Goal: Information Seeking & Learning: Learn about a topic

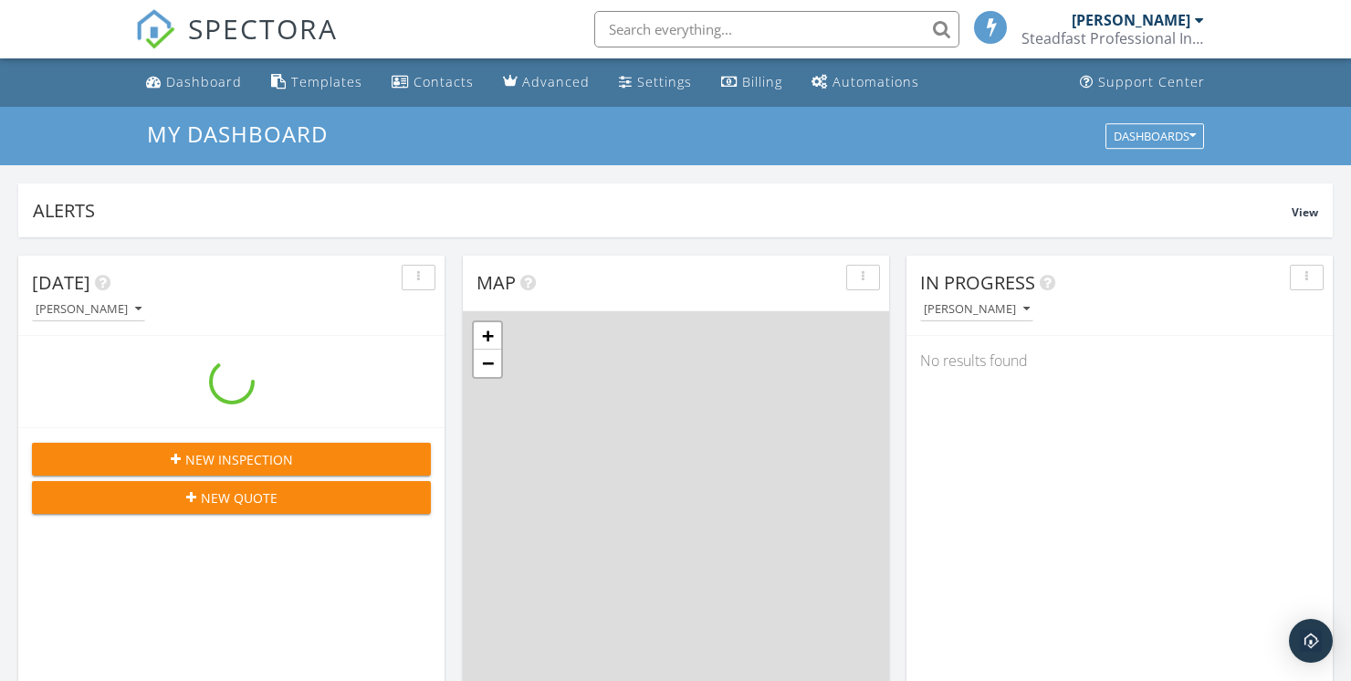
scroll to position [1662, 1352]
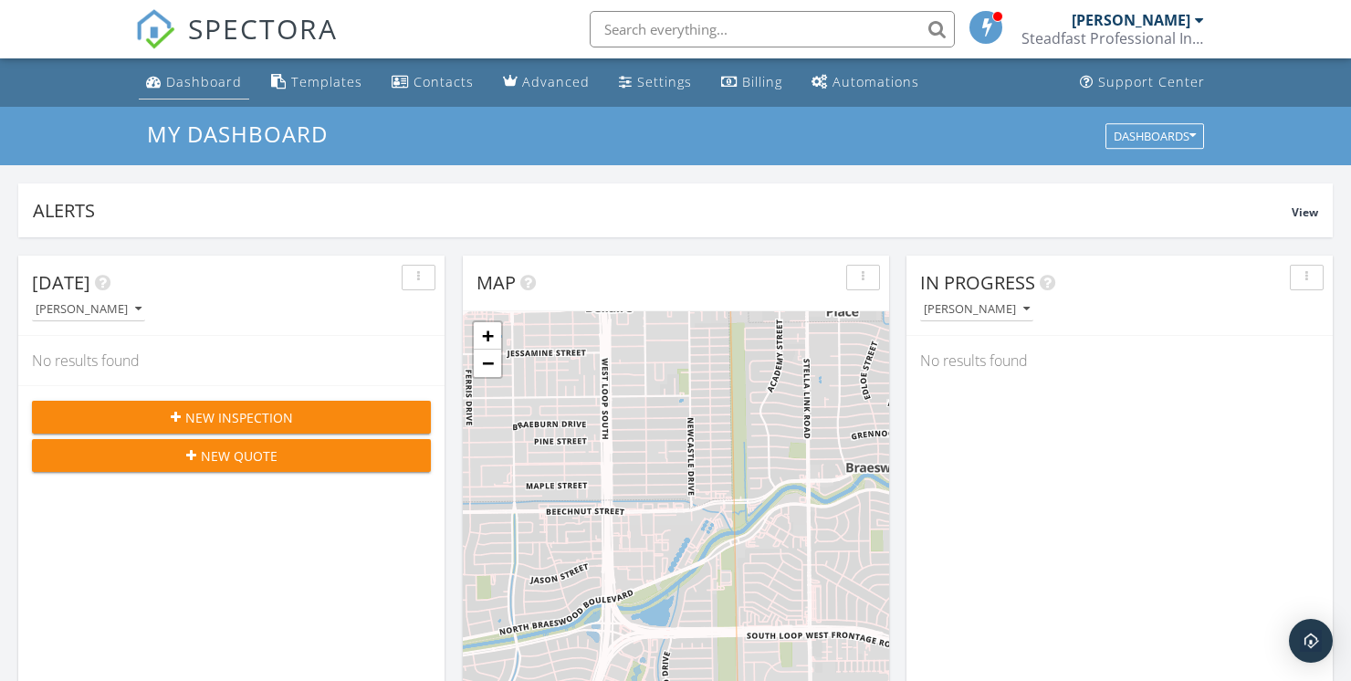
click at [210, 78] on div "Dashboard" at bounding box center [204, 81] width 76 height 17
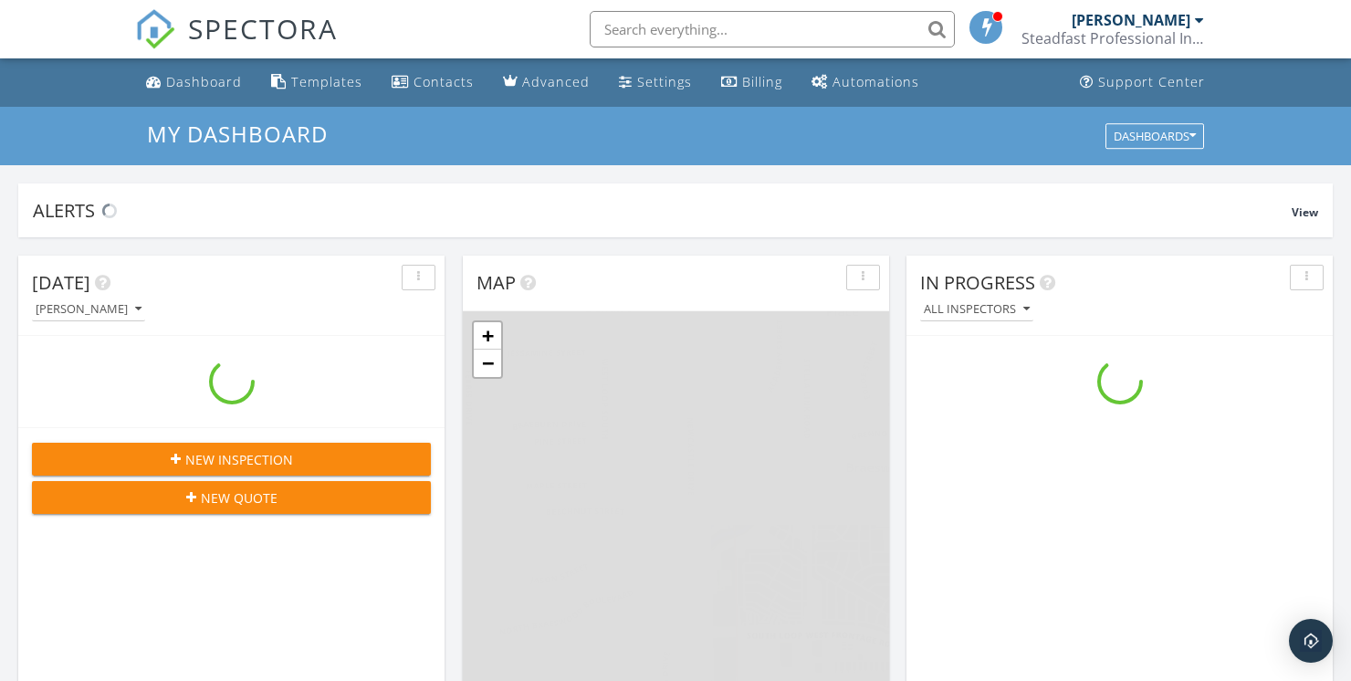
scroll to position [1662, 1352]
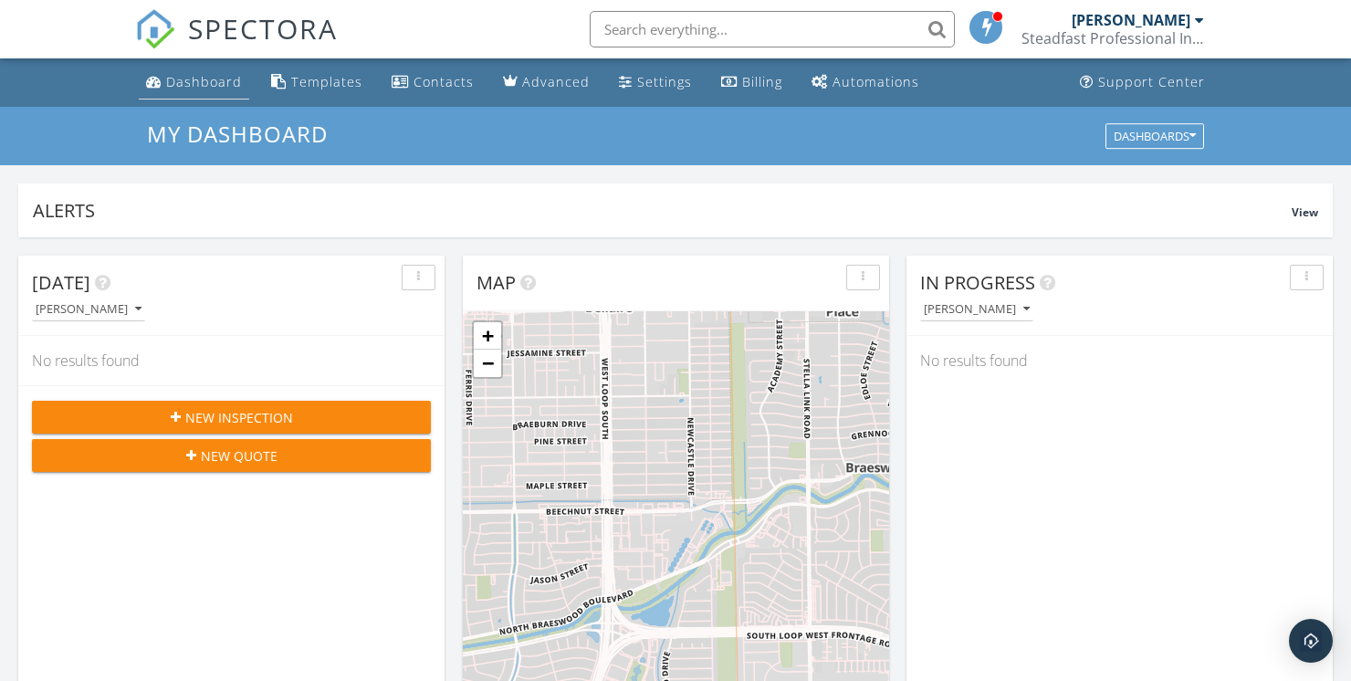
click at [220, 88] on div "Dashboard" at bounding box center [204, 81] width 76 height 17
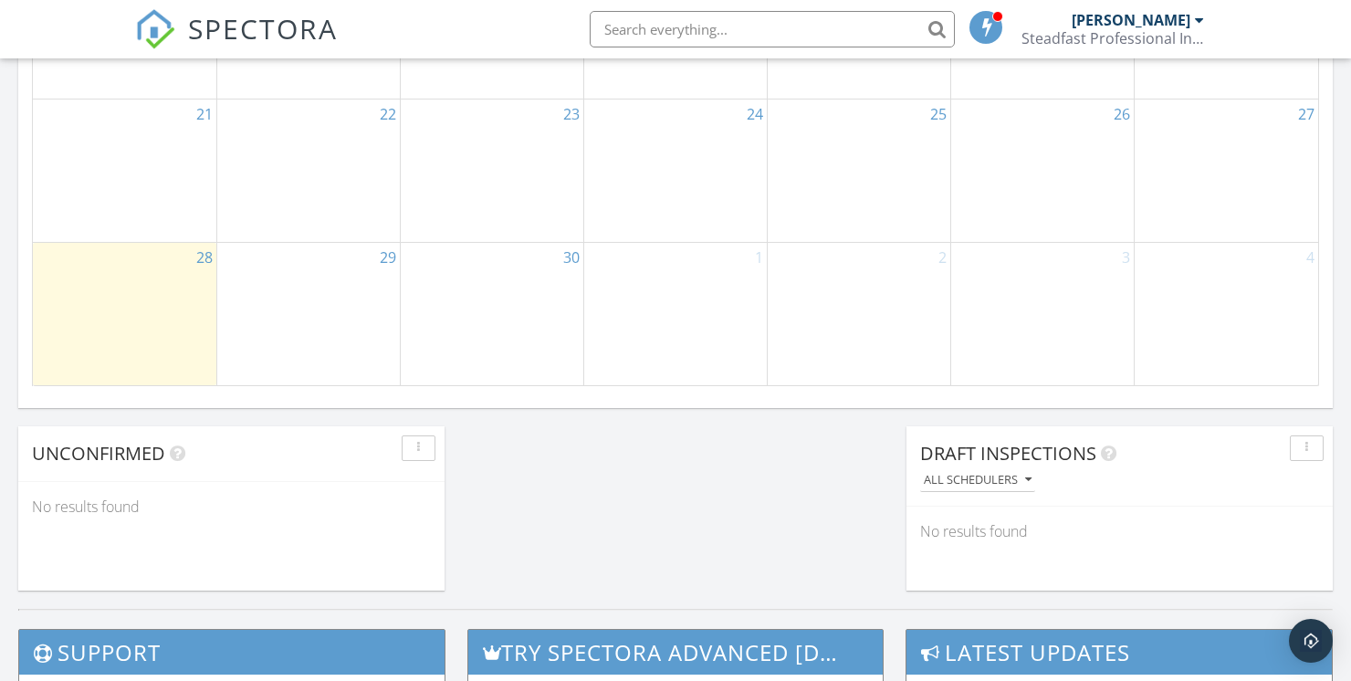
scroll to position [1800, 0]
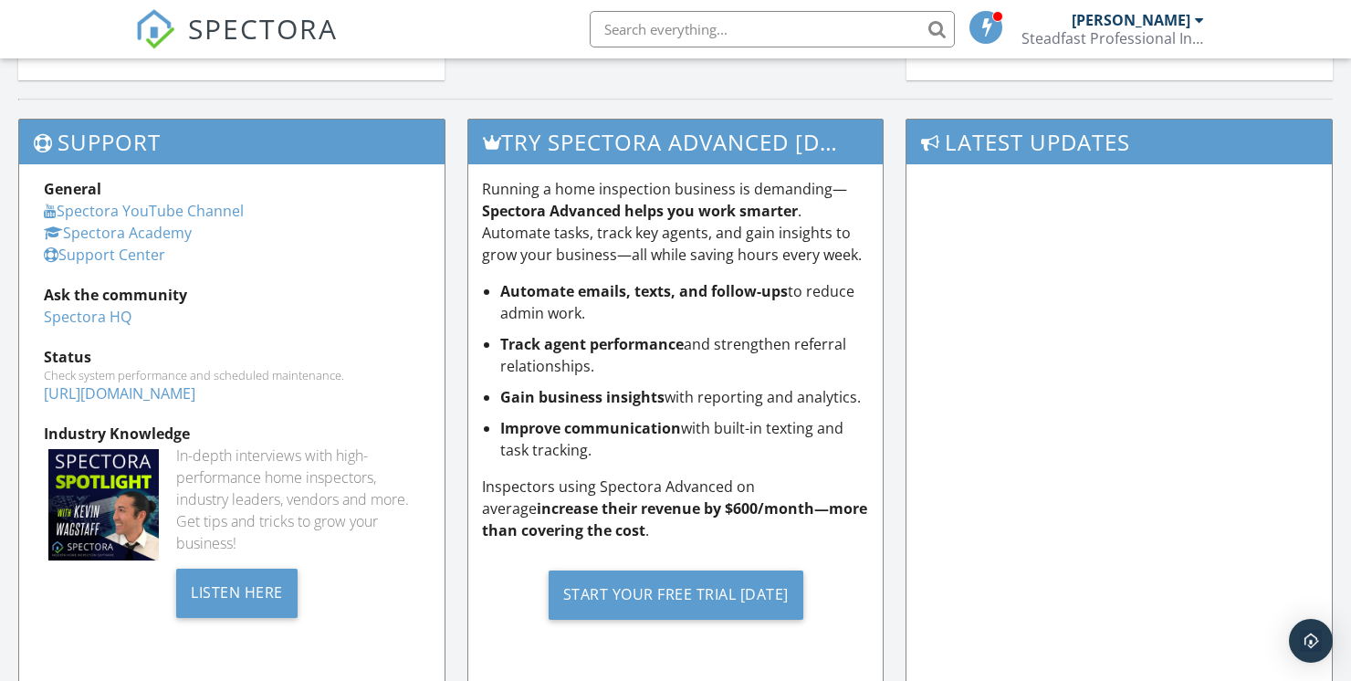
click at [225, 211] on link "Spectora YouTube Channel" at bounding box center [144, 211] width 200 height 20
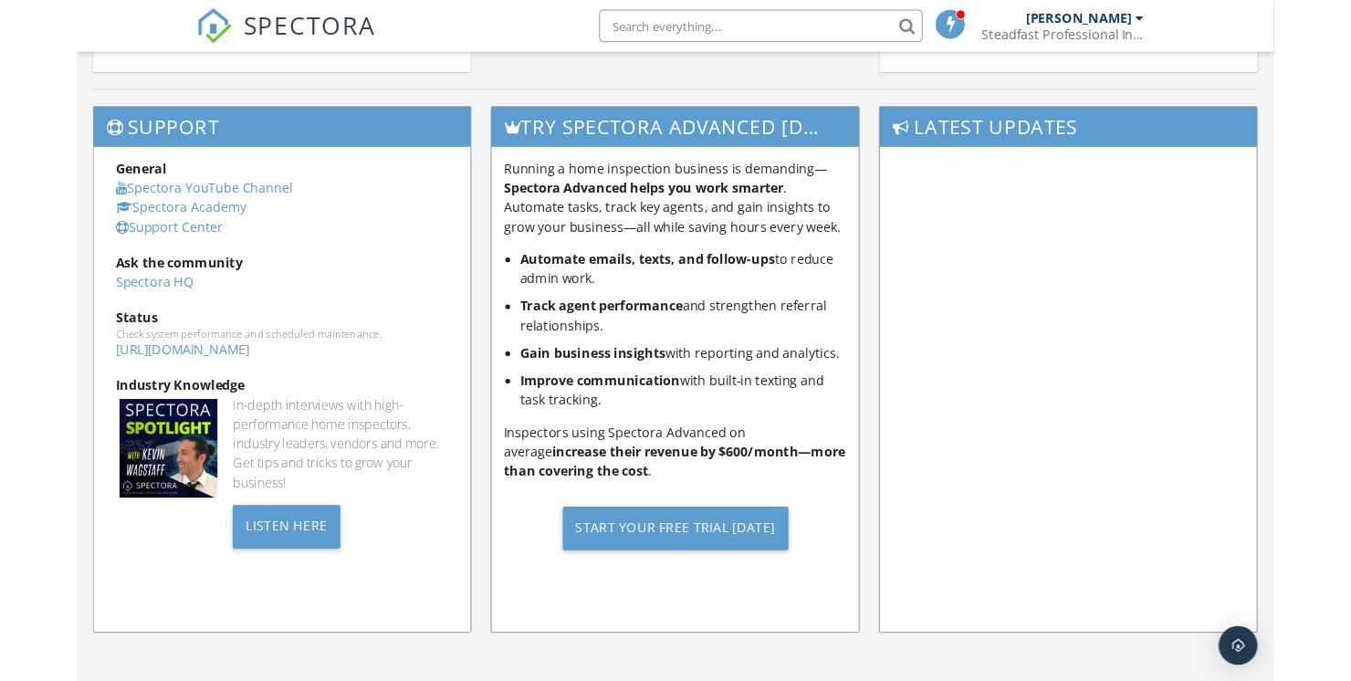
scroll to position [1865, 0]
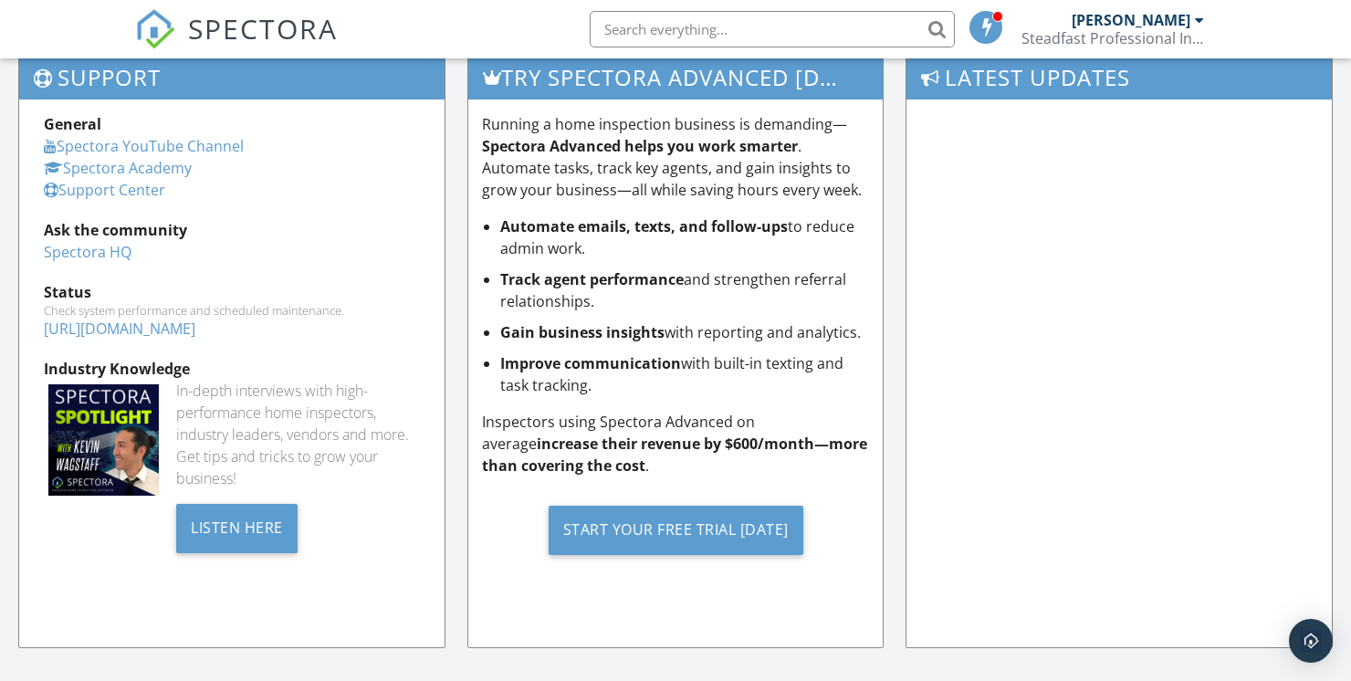
click at [149, 183] on link "Support Center" at bounding box center [104, 190] width 121 height 20
